Goal: Check status: Check status

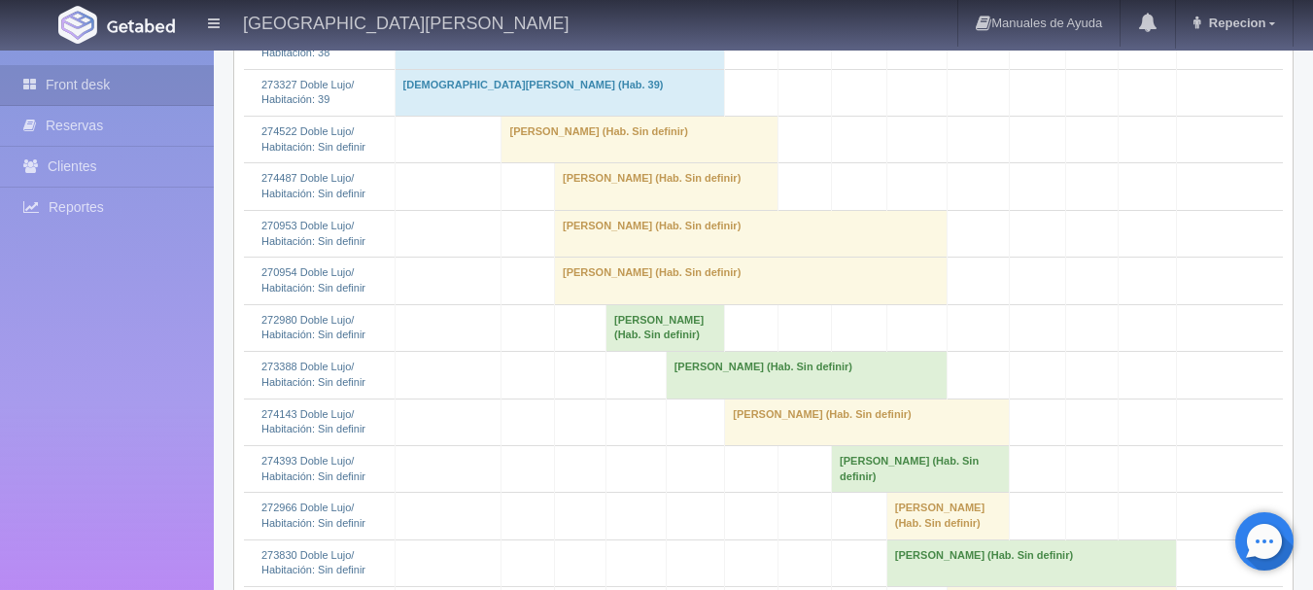
scroll to position [777, 0]
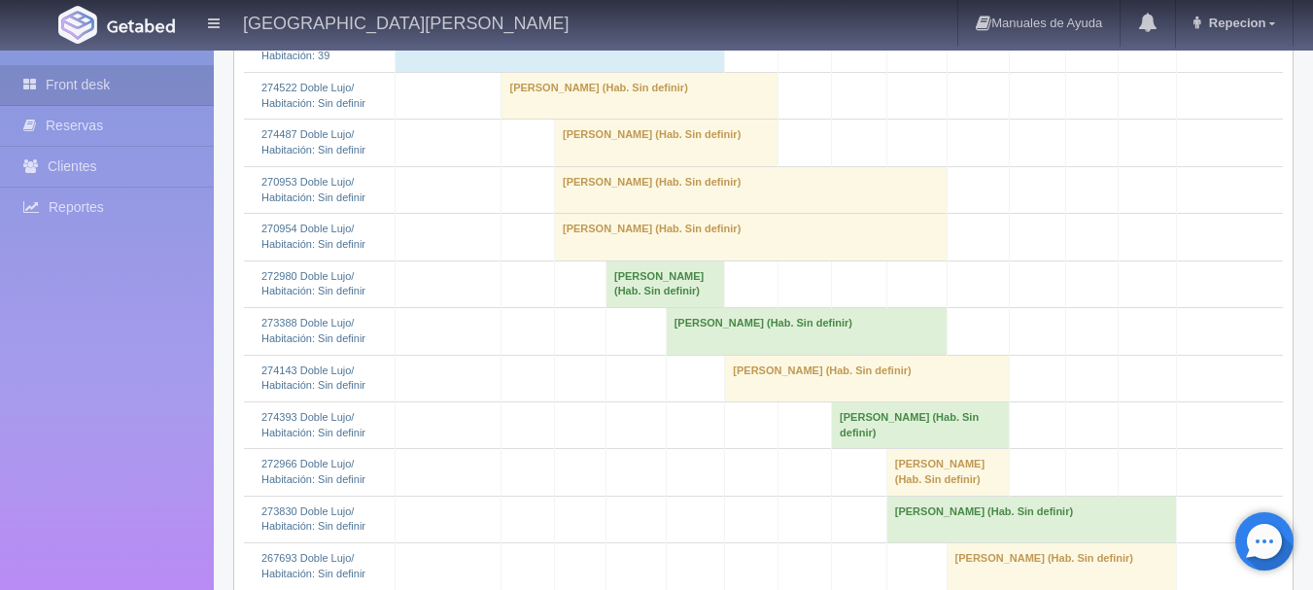
click at [545, 120] on td "[PERSON_NAME] (Hab. Sin definir)" at bounding box center [639, 96] width 276 height 47
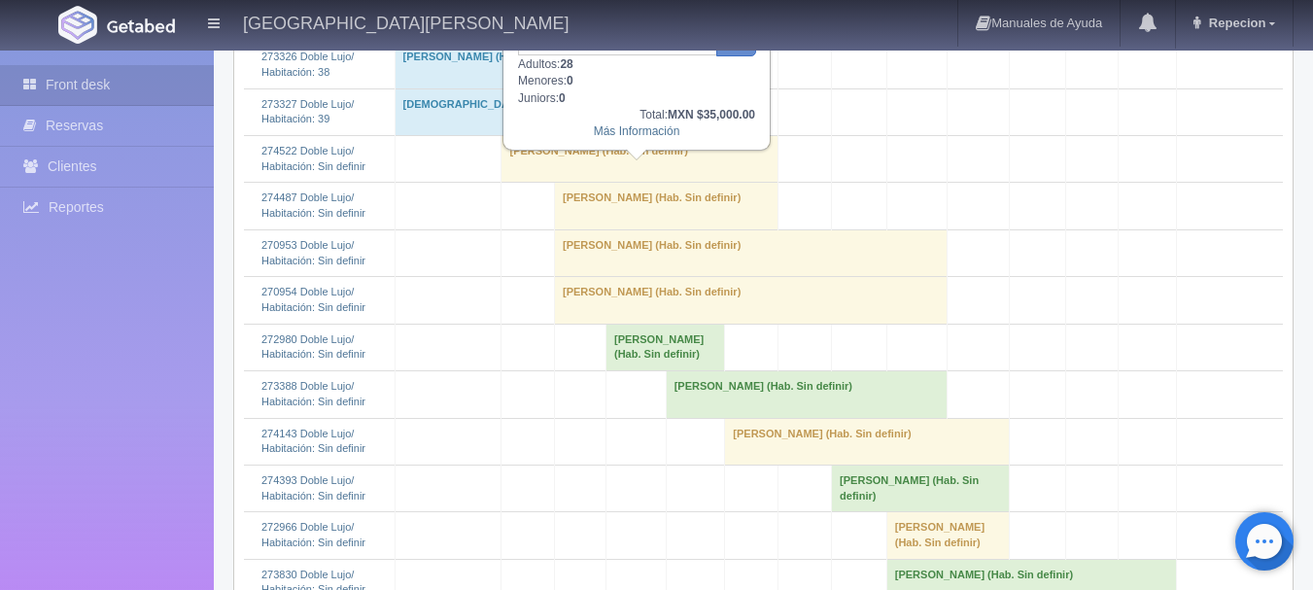
scroll to position [680, 0]
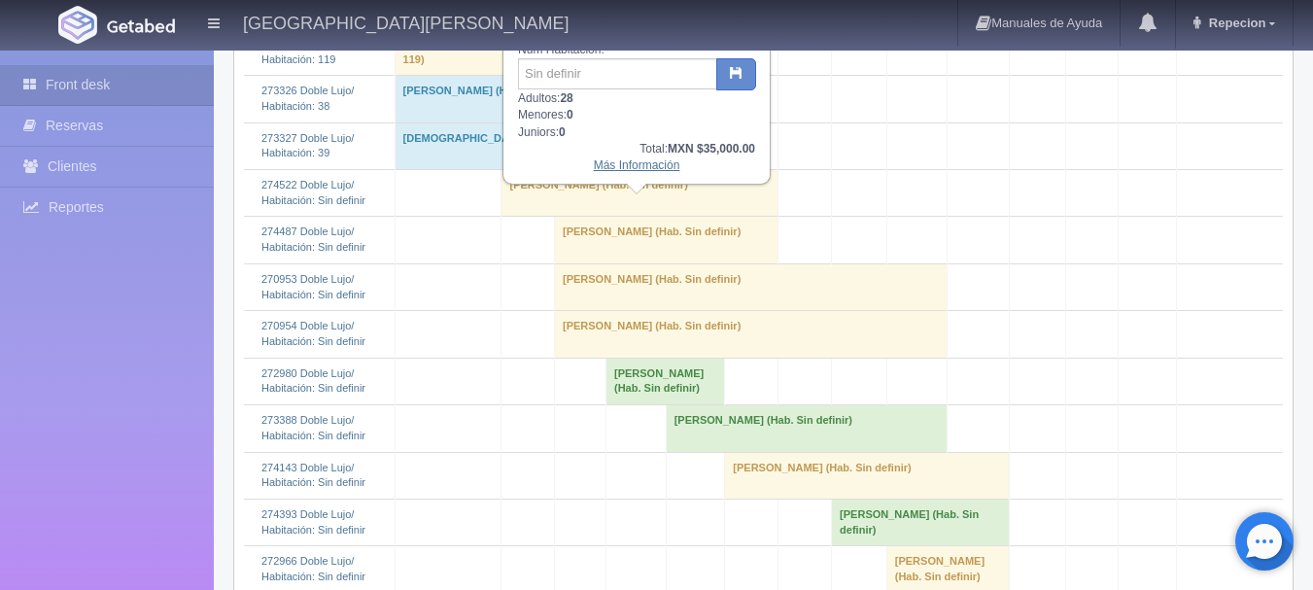
click at [623, 172] on link "Más Información" at bounding box center [637, 165] width 86 height 14
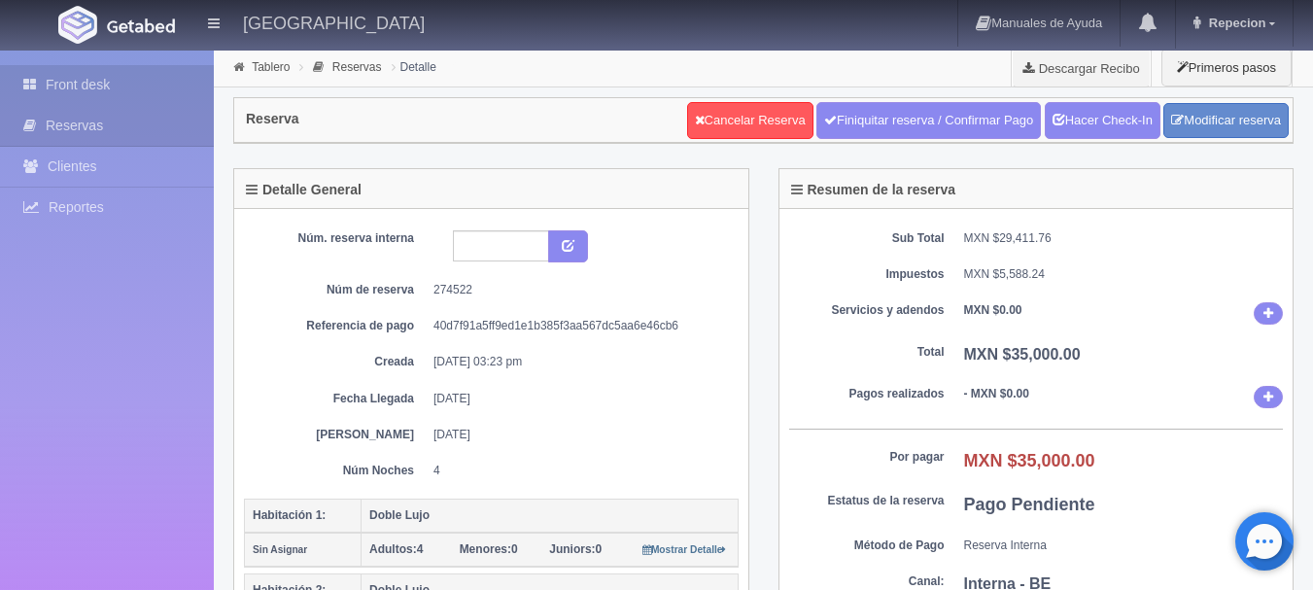
click at [98, 89] on link "Front desk" at bounding box center [107, 85] width 214 height 40
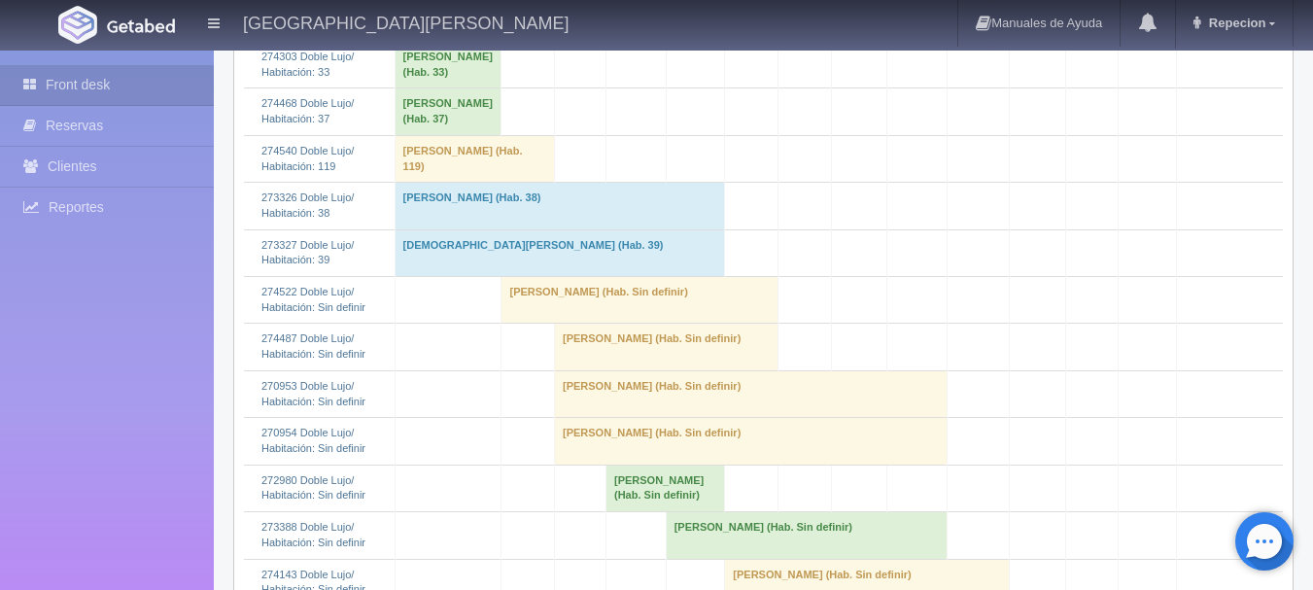
scroll to position [680, 0]
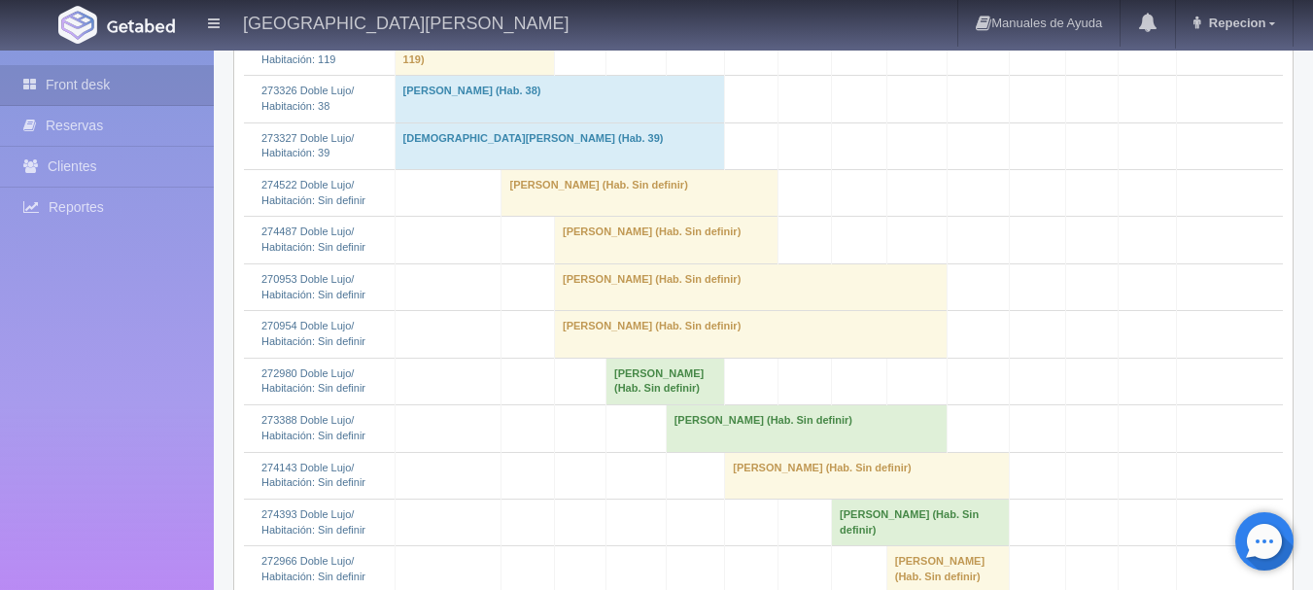
click at [538, 217] on td "[PERSON_NAME] (Hab. Sin definir)" at bounding box center [639, 193] width 276 height 47
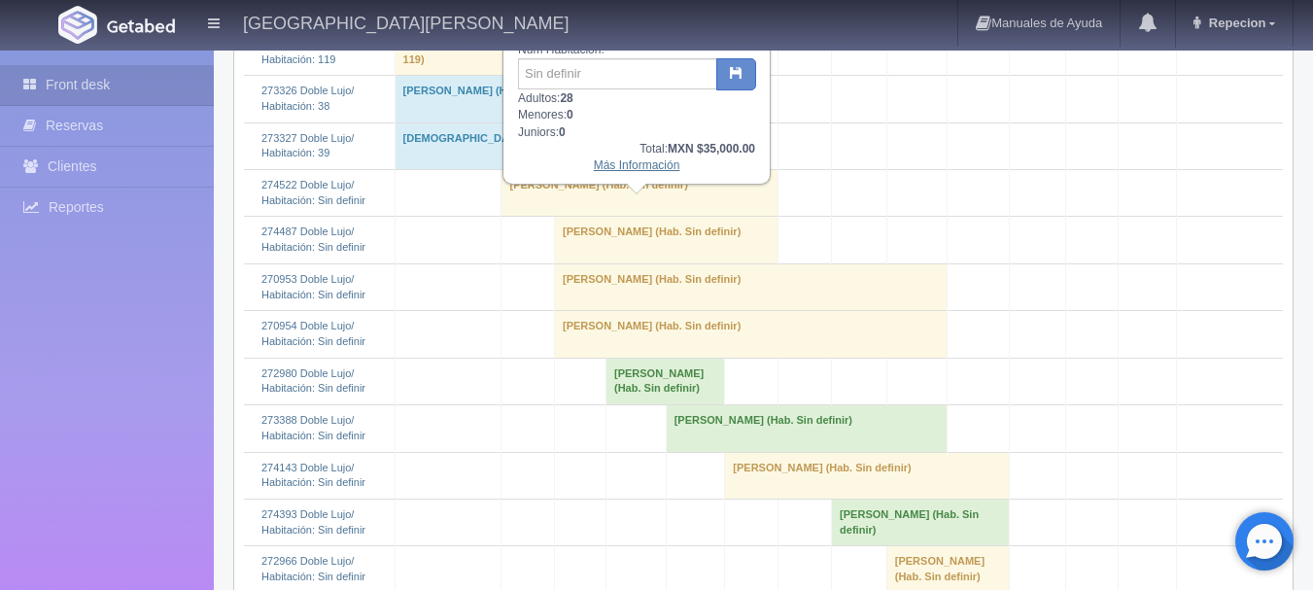
click at [633, 170] on link "Más Información" at bounding box center [637, 165] width 86 height 14
